Goal: Task Accomplishment & Management: Use online tool/utility

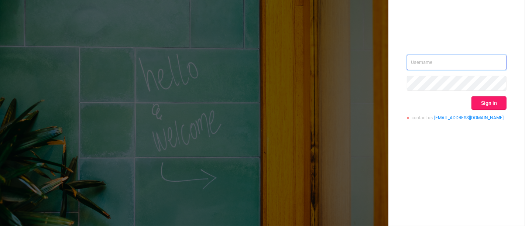
type input "[PERSON_NAME][EMAIL_ADDRESS][DOMAIN_NAME]"
click at [488, 105] on button "Sign in" at bounding box center [489, 102] width 35 height 13
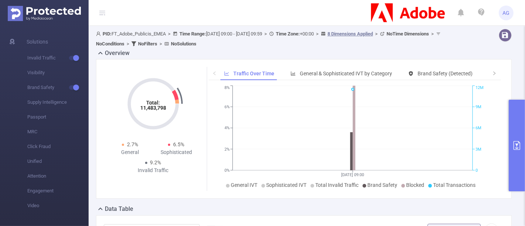
click at [521, 144] on icon "primary" at bounding box center [516, 145] width 9 height 9
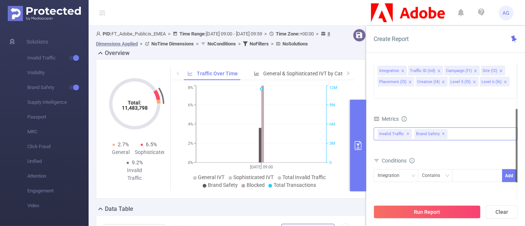
click at [467, 127] on div "Invalid Traffic ✕ Brand Safety ✕" at bounding box center [446, 133] width 144 height 13
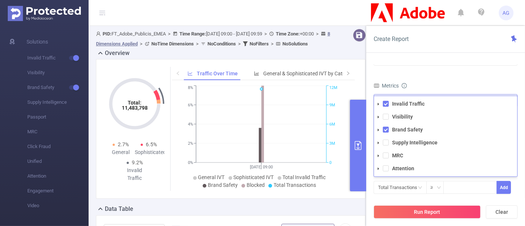
click at [378, 167] on icon "icon: caret-down" at bounding box center [378, 168] width 1 height 3
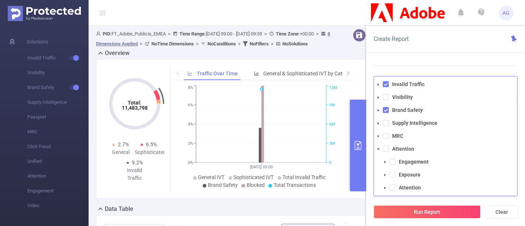
click at [379, 121] on icon "icon: caret-down" at bounding box center [379, 123] width 4 height 4
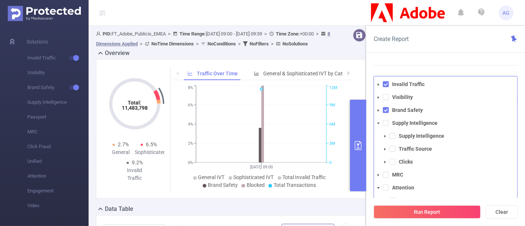
click at [379, 106] on span at bounding box center [378, 110] width 9 height 9
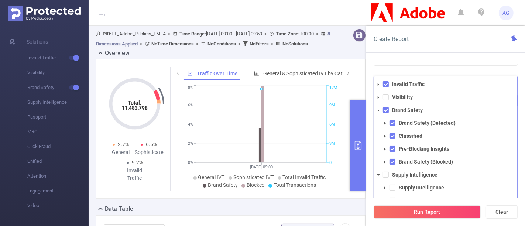
click at [379, 90] on ul "Invalid Traffic Visibility Brand Safety Brand Safety (Detected) Classified Pre-…" at bounding box center [445, 181] width 143 height 204
click at [379, 96] on icon "icon: caret-down" at bounding box center [379, 98] width 4 height 4
click at [387, 106] on span at bounding box center [385, 110] width 9 height 9
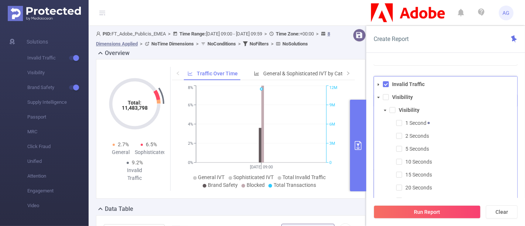
click at [387, 106] on span at bounding box center [385, 110] width 9 height 9
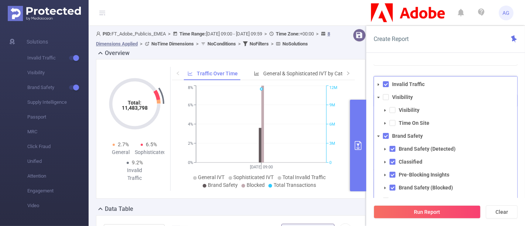
click at [377, 83] on icon "icon: caret-down" at bounding box center [379, 85] width 4 height 4
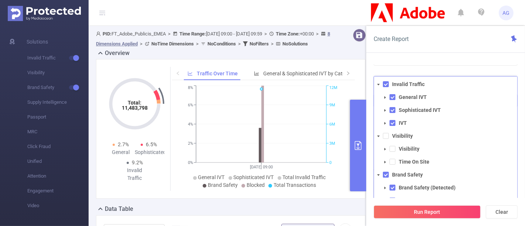
click at [385, 96] on icon "icon: caret-down" at bounding box center [385, 98] width 4 height 4
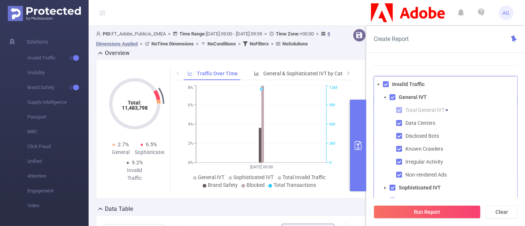
click at [385, 96] on icon "icon: caret-down" at bounding box center [385, 98] width 4 height 4
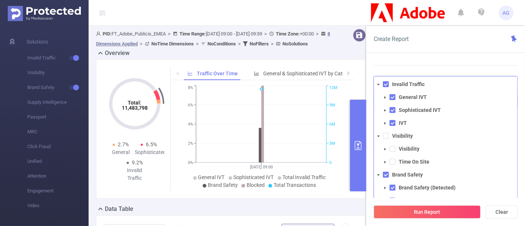
click at [384, 109] on icon "icon: caret-down" at bounding box center [384, 110] width 1 height 3
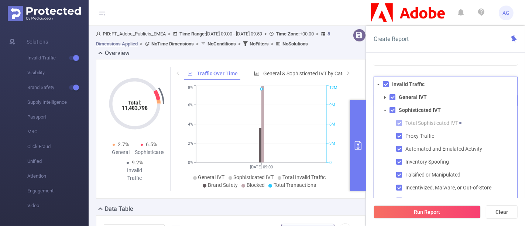
click at [385, 110] on icon "icon: caret-down" at bounding box center [385, 110] width 3 height 1
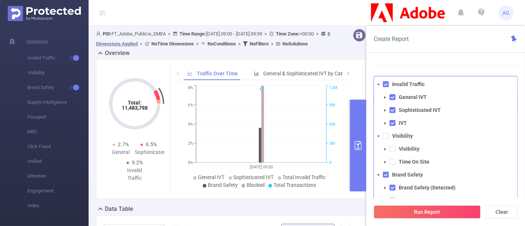
click at [387, 119] on span at bounding box center [385, 123] width 9 height 9
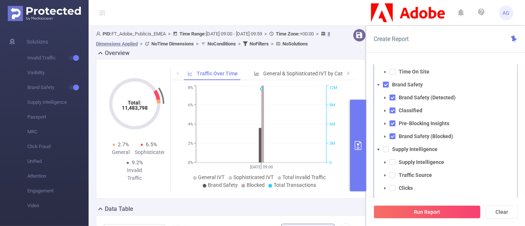
click at [384, 161] on icon "icon: caret-down" at bounding box center [384, 162] width 1 height 3
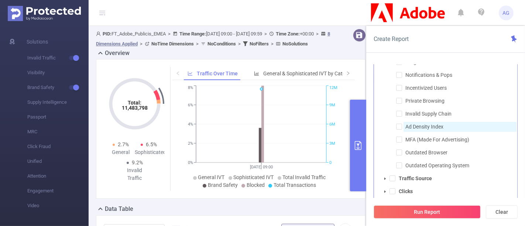
scroll to position [123, 0]
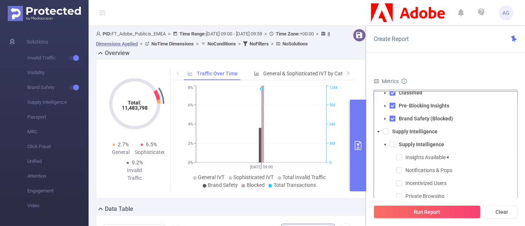
click at [378, 127] on span at bounding box center [378, 131] width 9 height 9
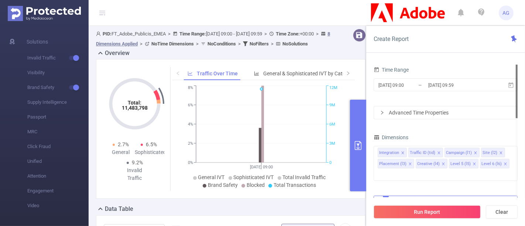
click at [517, 86] on div at bounding box center [517, 92] width 2 height 54
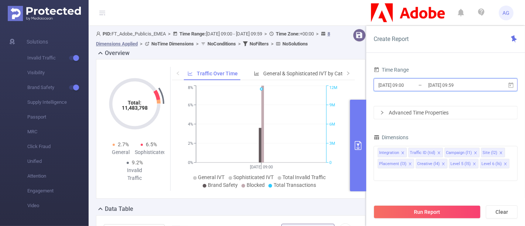
click at [510, 83] on icon at bounding box center [510, 85] width 5 height 6
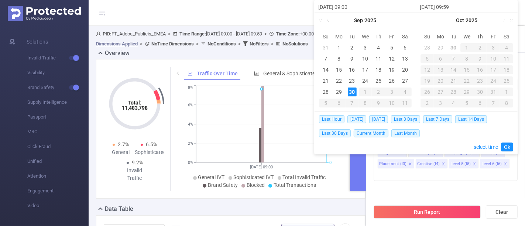
click at [371, 1] on div "[DATE] 09:00" at bounding box center [366, 6] width 102 height 13
click at [278, 0] on header "AG" at bounding box center [262, 13] width 525 height 26
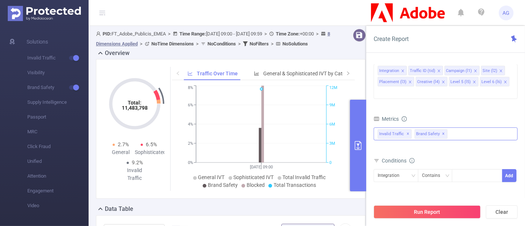
click at [448, 128] on div "Brand Safety ✕" at bounding box center [433, 133] width 36 height 11
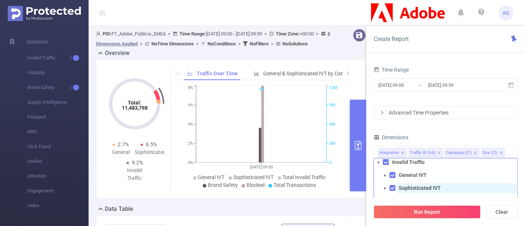
scroll to position [0, 0]
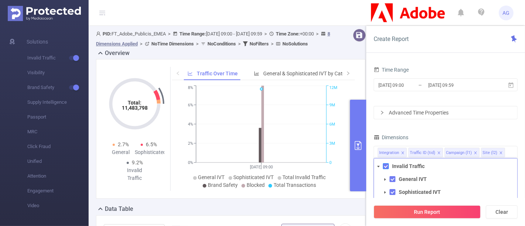
click at [386, 163] on span at bounding box center [386, 166] width 6 height 6
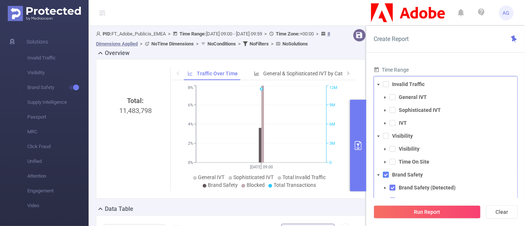
click at [386, 172] on span at bounding box center [386, 175] width 6 height 6
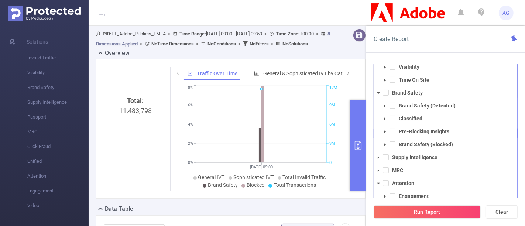
click at [379, 156] on icon "icon: caret-down" at bounding box center [379, 158] width 4 height 4
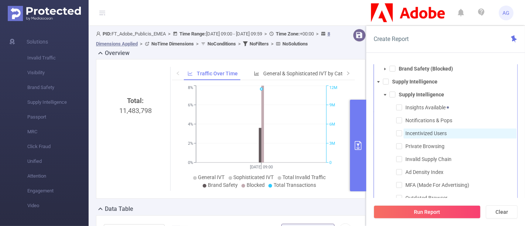
scroll to position [123, 0]
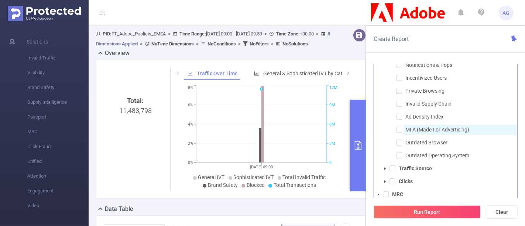
click at [433, 127] on span "MFA (Made For Advertising)" at bounding box center [437, 130] width 64 height 6
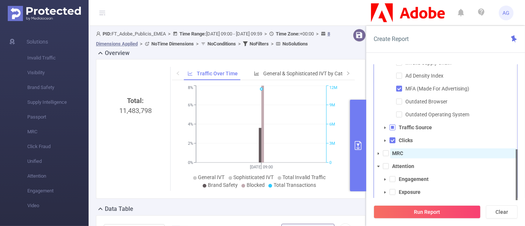
scroll to position [165, 0]
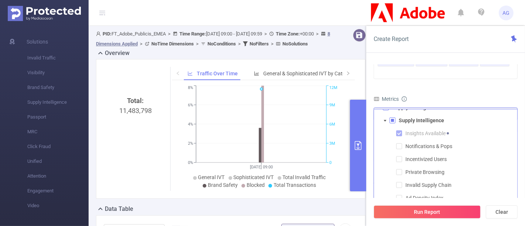
click at [386, 119] on icon "icon: caret-down" at bounding box center [385, 121] width 4 height 4
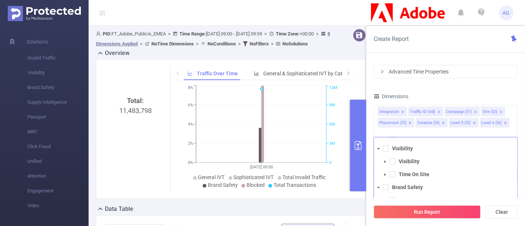
click at [375, 144] on span at bounding box center [378, 148] width 9 height 9
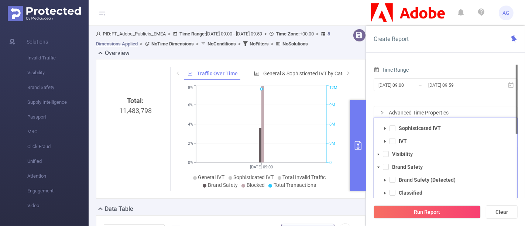
scroll to position [0, 0]
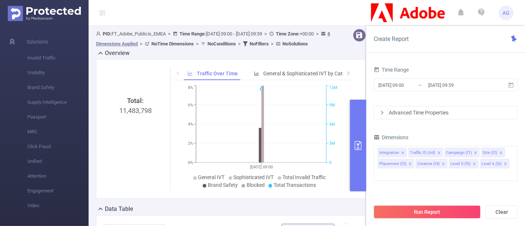
click at [455, 100] on form "Time Range [DATE] 09:00 _ [DATE] 09:59 Advanced Time Properties" at bounding box center [446, 92] width 144 height 55
click at [454, 86] on input "[DATE] 09:59" at bounding box center [458, 85] width 60 height 10
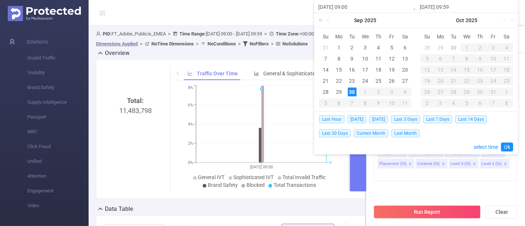
click at [320, 18] on link at bounding box center [322, 20] width 10 height 15
click at [493, 4] on input "[DATE] 09:59" at bounding box center [467, 7] width 94 height 9
click at [473, 196] on div "Metrics" at bounding box center [446, 202] width 144 height 12
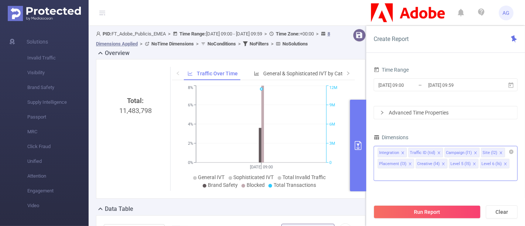
click at [474, 151] on icon "icon: close" at bounding box center [476, 153] width 4 height 4
click at [476, 162] on div "Integration Traffic ID (tid) Site (l2) Placement (l3) Creative (l4) Level 5 (l5…" at bounding box center [446, 158] width 144 height 24
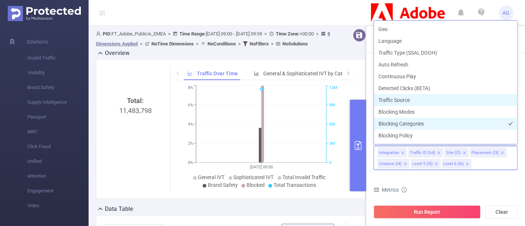
scroll to position [198, 0]
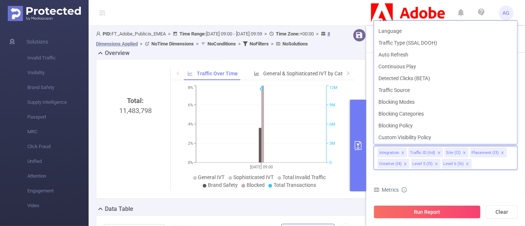
click at [479, 185] on div "Metrics" at bounding box center [446, 191] width 144 height 12
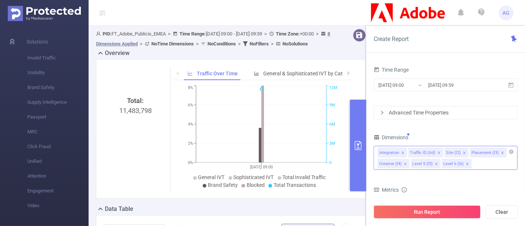
click at [480, 164] on div "Integration Traffic ID (tid) Site (l2) Placement (l3) Creative (l4) Level 5 (l5…" at bounding box center [446, 158] width 144 height 24
type input "m"
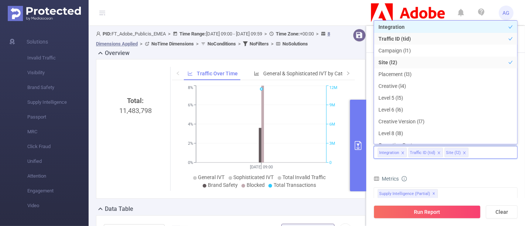
click at [402, 151] on icon "icon: close" at bounding box center [403, 153] width 4 height 4
click at [407, 152] on icon "icon: close" at bounding box center [408, 152] width 3 height 3
click at [459, 174] on div "Metrics" at bounding box center [446, 180] width 144 height 12
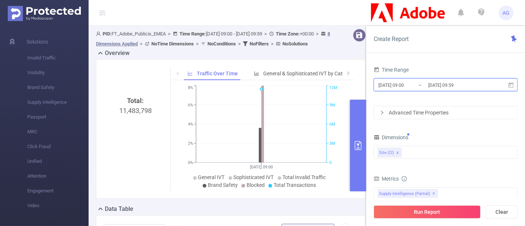
click at [510, 84] on icon at bounding box center [511, 85] width 7 height 7
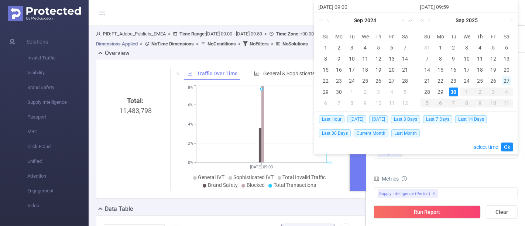
click at [510, 84] on div "27" at bounding box center [506, 80] width 9 height 9
click at [433, 167] on form "Dimensions Site (l2) Metrics Total General IVT Data Centers Disclosed Bots Know…" at bounding box center [446, 214] width 144 height 164
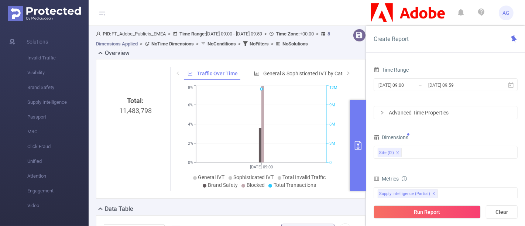
click at [378, 114] on div "Advanced Time Properties" at bounding box center [445, 112] width 143 height 13
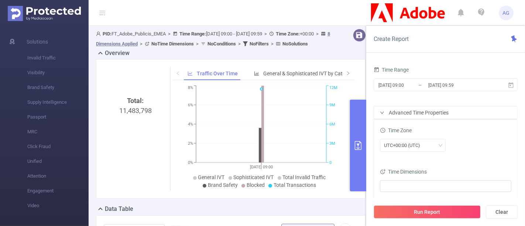
click at [378, 114] on div "Advanced Time Properties" at bounding box center [445, 112] width 143 height 13
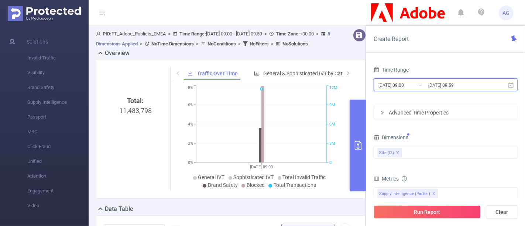
click at [510, 85] on icon at bounding box center [510, 85] width 5 height 6
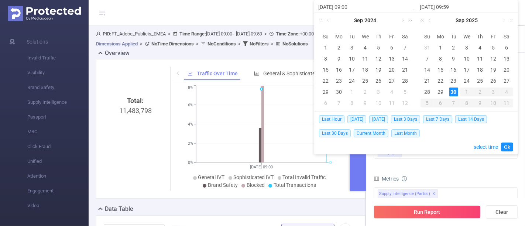
click at [467, 174] on div "Metrics" at bounding box center [446, 180] width 144 height 12
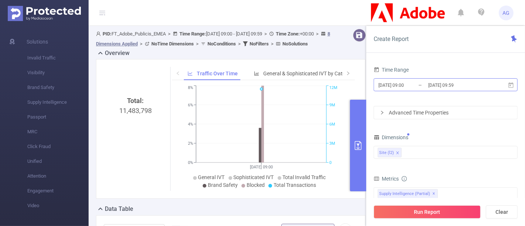
click at [388, 86] on input "[DATE] 09:00" at bounding box center [408, 85] width 60 height 10
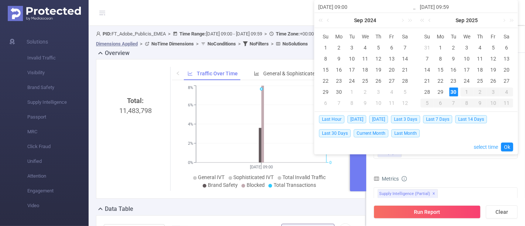
click at [481, 147] on link "select time" at bounding box center [486, 147] width 24 height 14
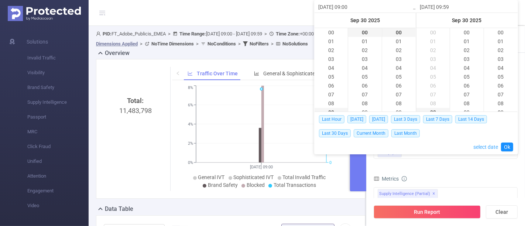
scroll to position [522, 0]
click at [481, 147] on link "select date" at bounding box center [485, 147] width 25 height 14
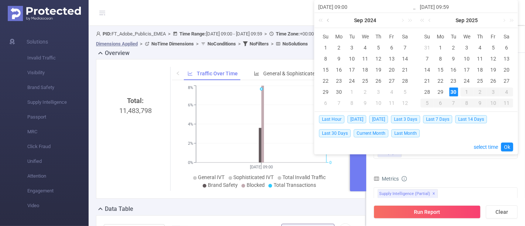
click at [328, 20] on link at bounding box center [328, 20] width 7 height 15
click at [402, 21] on link at bounding box center [402, 20] width 7 height 15
click at [327, 24] on link at bounding box center [328, 20] width 7 height 15
click at [325, 20] on link at bounding box center [328, 20] width 7 height 15
click at [327, 20] on link at bounding box center [328, 20] width 7 height 15
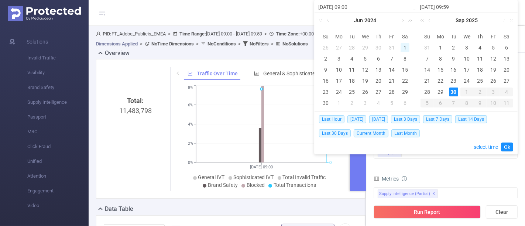
click at [406, 49] on div "1" at bounding box center [405, 47] width 9 height 9
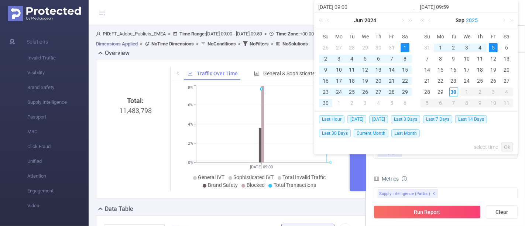
click at [473, 21] on link "2025" at bounding box center [472, 20] width 13 height 15
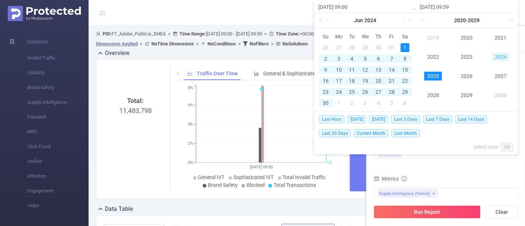
click at [503, 56] on link "2024" at bounding box center [501, 56] width 18 height 9
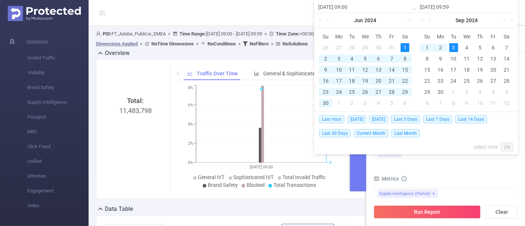
click at [451, 45] on div "3" at bounding box center [453, 47] width 9 height 9
type input "[DATE] 09:00"
type input "[DATE] 09:59"
type input "[DATE] 09:00"
type input "[DATE] 09:59"
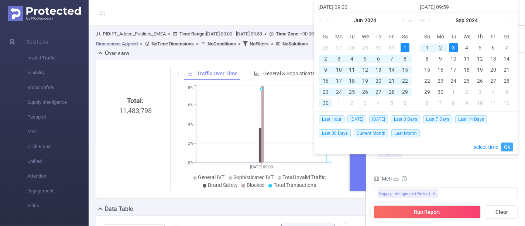
click at [510, 151] on link "Ok" at bounding box center [507, 147] width 12 height 9
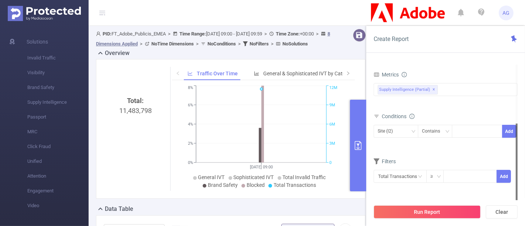
click at [451, 219] on div "Run Report Clear" at bounding box center [445, 212] width 159 height 28
click at [451, 212] on button "Run Report" at bounding box center [427, 211] width 107 height 13
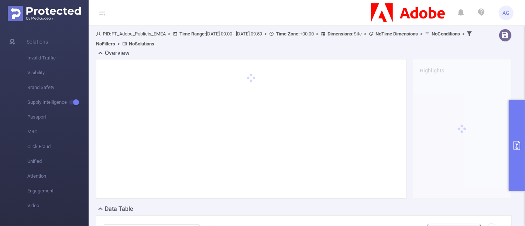
drag, startPoint x: 290, startPoint y: 33, endPoint x: 184, endPoint y: 30, distance: 106.4
click at [184, 30] on div "PID: FT_Adobe_Publicis_EMEA > Time Range: [DATE] 09:00 - [DATE] 09:59 > Time Zo…" at bounding box center [286, 39] width 381 height 20
copy span "Time Range: [DATE] 09:00 - [DATE] 09:59"
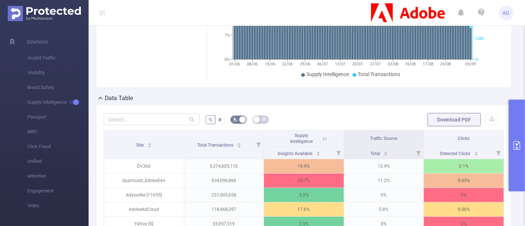
scroll to position [123, 0]
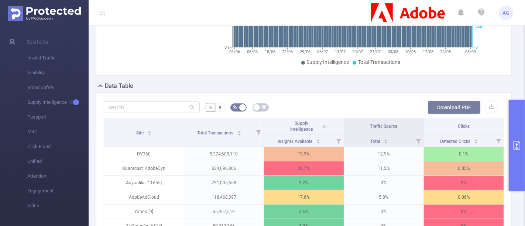
click at [432, 104] on button "Download PDF" at bounding box center [454, 107] width 53 height 13
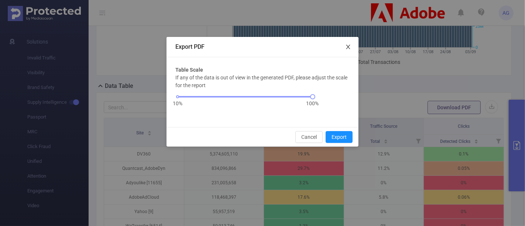
click at [347, 46] on icon "icon: close" at bounding box center [348, 47] width 6 height 6
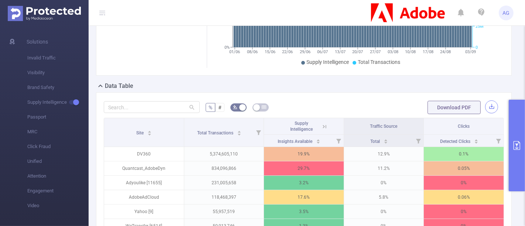
click at [485, 104] on button "button" at bounding box center [491, 106] width 13 height 13
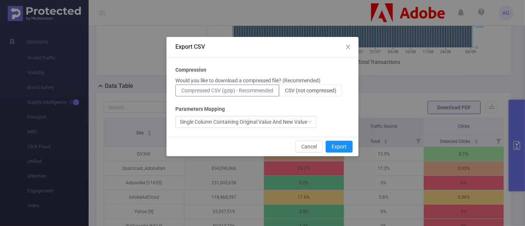
click at [272, 95] on label "Compressed CSV (gzip) - Recommended" at bounding box center [227, 91] width 104 height 12
click at [181, 92] on input "Compressed CSV (gzip) - Recommended" at bounding box center [181, 92] width 0 height 0
click at [335, 143] on button "Export" at bounding box center [339, 147] width 27 height 12
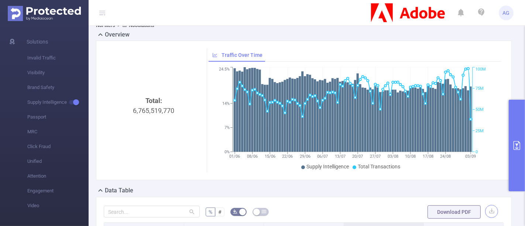
scroll to position [0, 0]
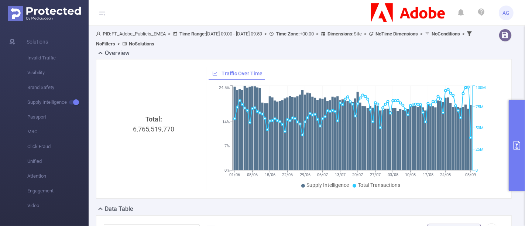
click at [516, 147] on icon "primary" at bounding box center [516, 145] width 9 height 9
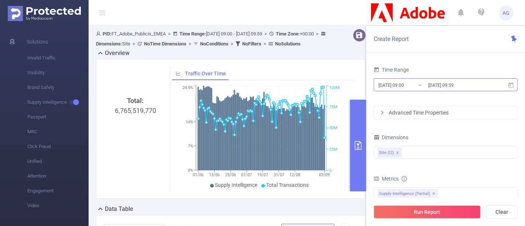
click at [416, 83] on input "[DATE] 09:00" at bounding box center [408, 85] width 60 height 10
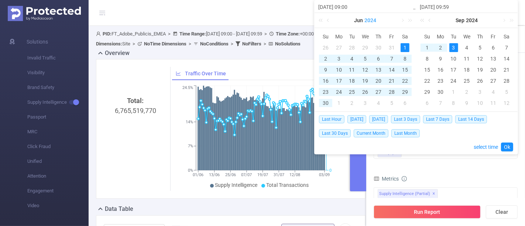
click at [372, 17] on link "2024" at bounding box center [370, 20] width 13 height 15
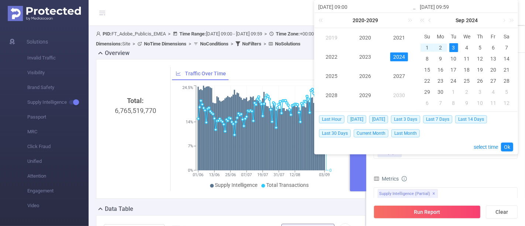
click at [331, 76] on link "2025" at bounding box center [332, 76] width 18 height 9
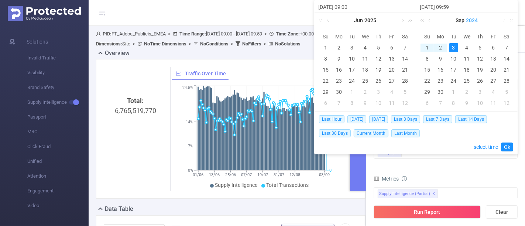
click at [472, 20] on link "2024" at bounding box center [472, 20] width 13 height 15
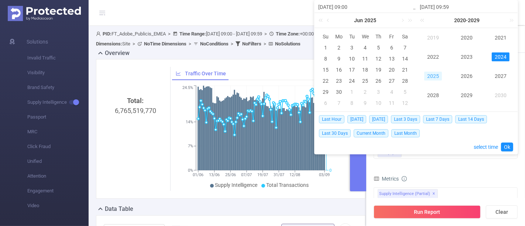
click at [430, 78] on link "2025" at bounding box center [433, 76] width 18 height 9
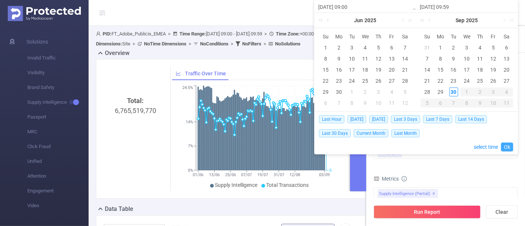
click at [508, 143] on link "Ok" at bounding box center [507, 147] width 12 height 9
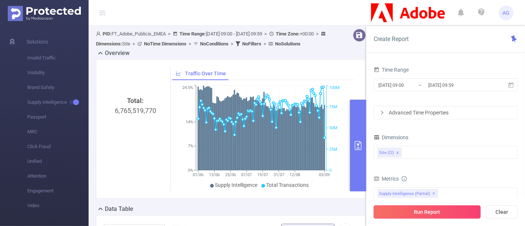
click at [449, 213] on button "Run Report" at bounding box center [427, 211] width 107 height 13
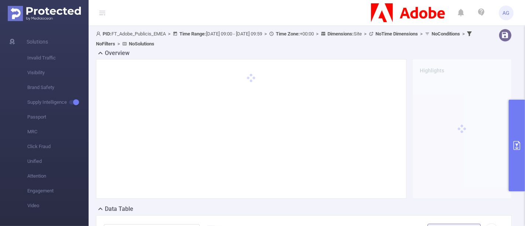
scroll to position [123, 0]
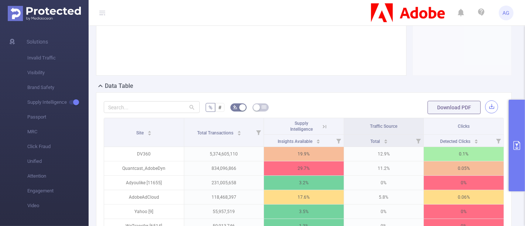
click at [486, 105] on button "button" at bounding box center [491, 106] width 13 height 13
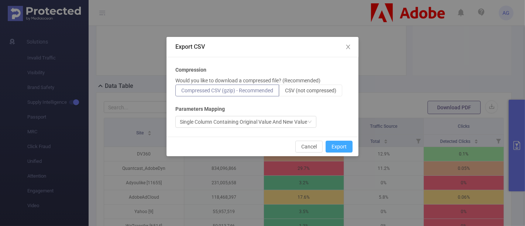
click at [334, 148] on button "Export" at bounding box center [339, 147] width 27 height 12
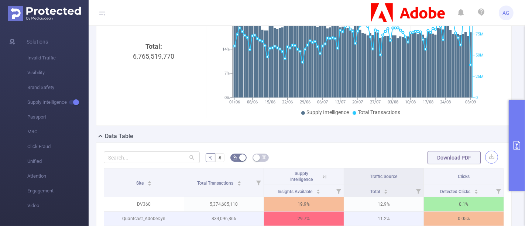
scroll to position [0, 0]
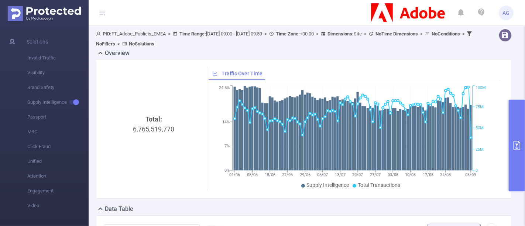
click at [519, 137] on button "primary" at bounding box center [517, 146] width 16 height 92
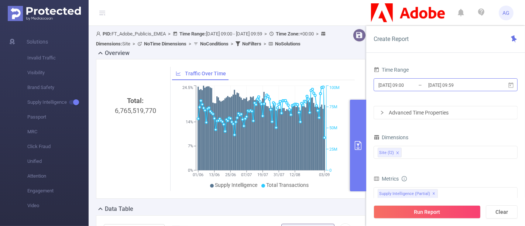
click at [462, 83] on input "[DATE] 09:59" at bounding box center [458, 85] width 60 height 10
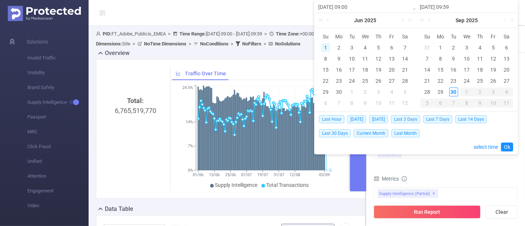
click at [323, 47] on div "1" at bounding box center [325, 47] width 9 height 9
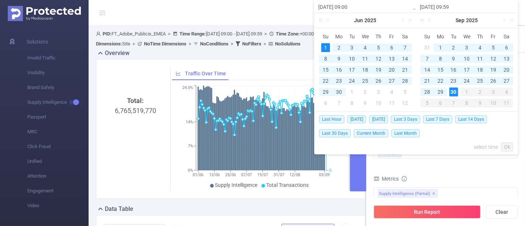
click at [450, 91] on div "30" at bounding box center [453, 92] width 9 height 9
type input "[DATE] 09:00"
type input "[DATE] 09:59"
type input "[DATE] 09:00"
type input "[DATE] 09:59"
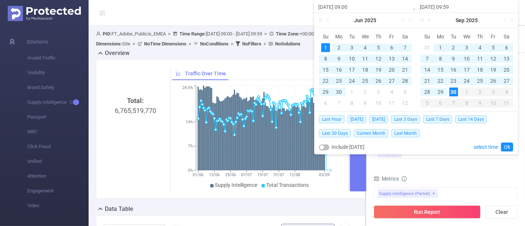
click at [503, 140] on div "Last Hour [DATE] [DATE] Last 3 Days Last 7 Days Last 14 Days Last 30 Days Curre…" at bounding box center [416, 133] width 194 height 42
click at [505, 144] on link "Ok" at bounding box center [507, 147] width 12 height 9
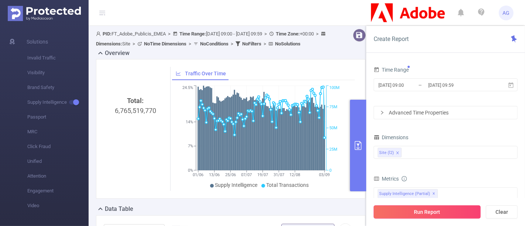
click at [448, 212] on button "Run Report" at bounding box center [427, 211] width 107 height 13
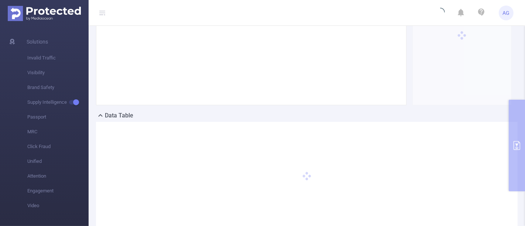
scroll to position [64, 0]
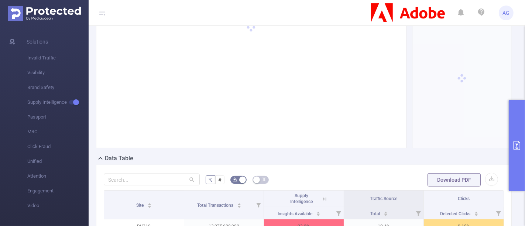
scroll to position [64, 0]
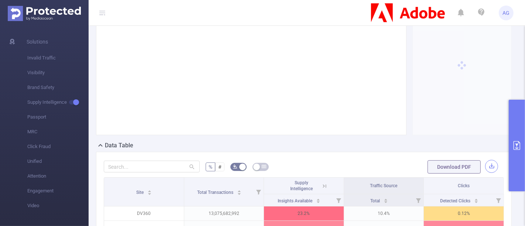
click at [486, 166] on button "button" at bounding box center [491, 166] width 13 height 13
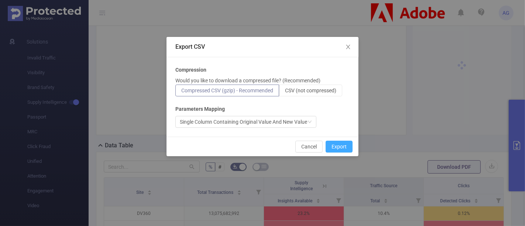
click at [339, 145] on button "Export" at bounding box center [339, 147] width 27 height 12
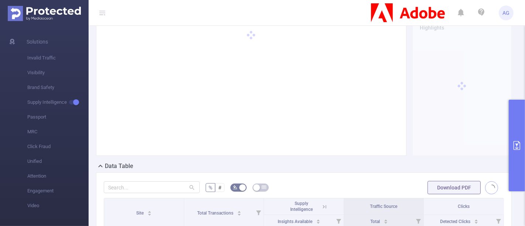
scroll to position [0, 0]
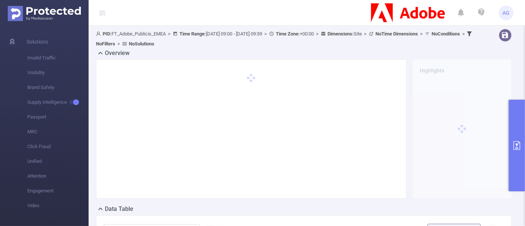
click at [260, 96] on div at bounding box center [251, 129] width 295 height 124
